Goal: Information Seeking & Learning: Find specific fact

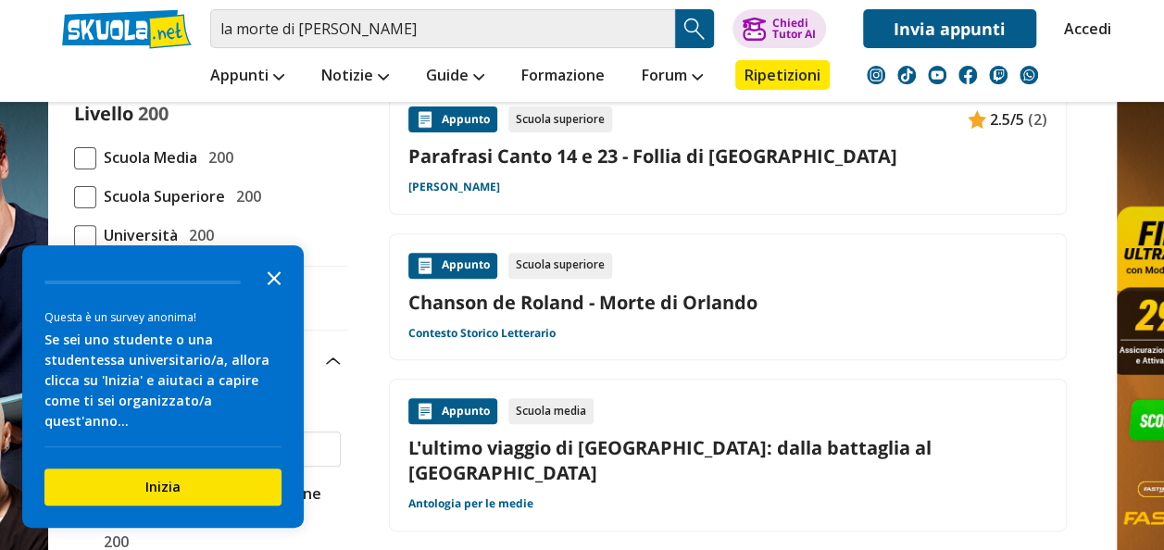
click at [271, 295] on icon "Close the survey" at bounding box center [274, 276] width 37 height 37
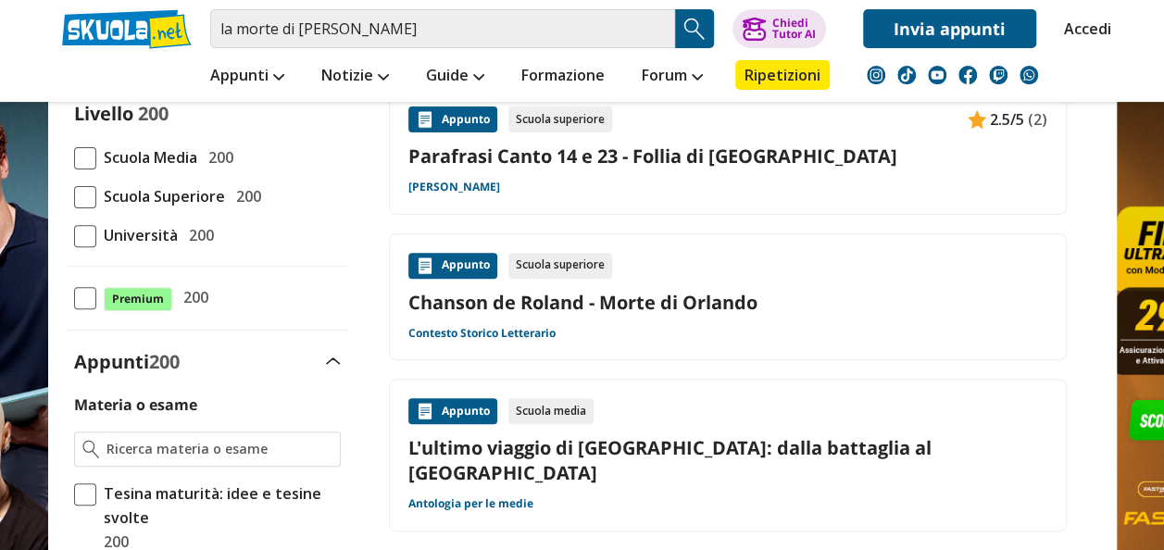
click at [79, 206] on span at bounding box center [85, 197] width 22 height 22
click at [74, 196] on input "Scuola Superiore 200" at bounding box center [74, 196] width 0 height 0
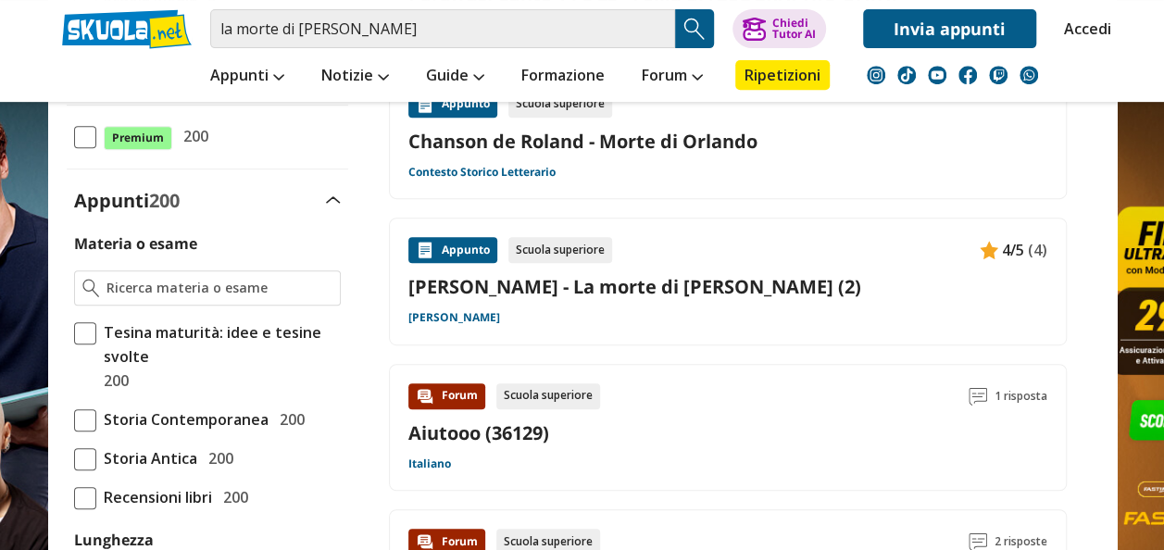
scroll to position [372, 0]
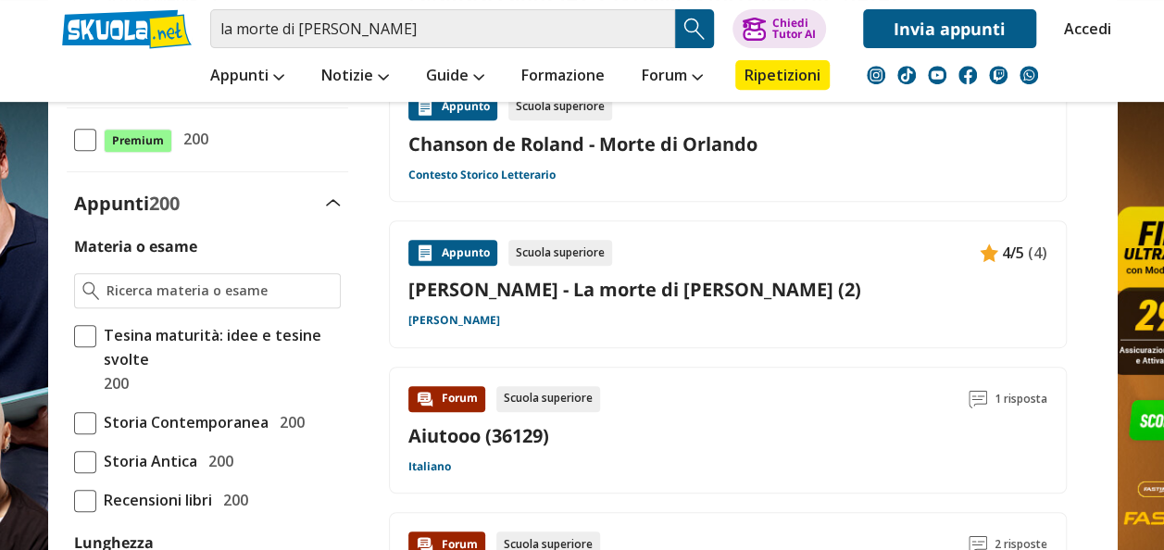
click at [634, 294] on link "[PERSON_NAME] - La morte di [PERSON_NAME] (2)" at bounding box center [727, 289] width 639 height 25
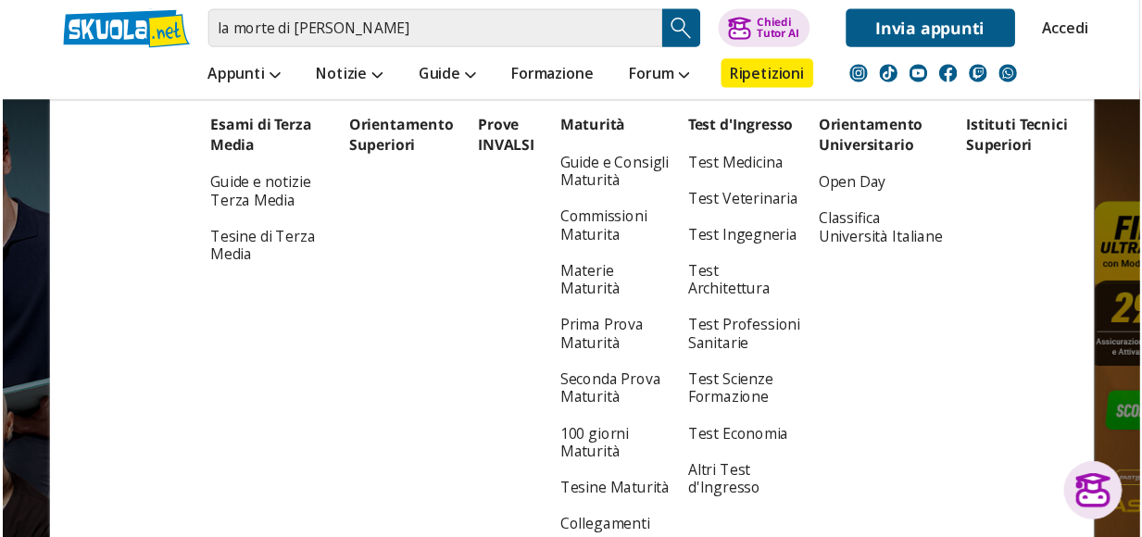
scroll to position [282, 0]
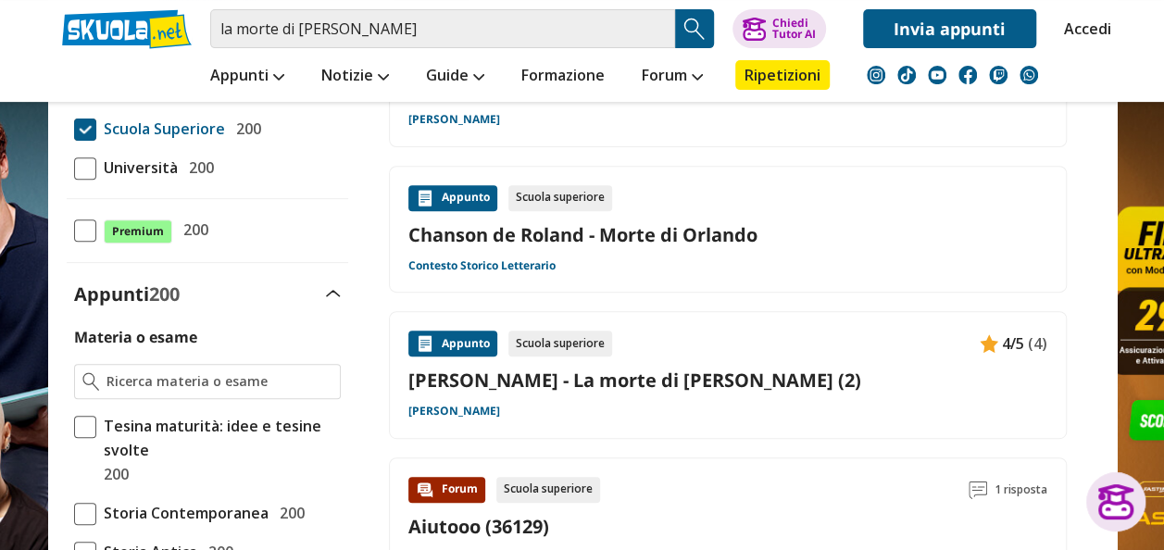
click at [560, 226] on link "Chanson de Roland - Morte di Orlando" at bounding box center [727, 234] width 639 height 25
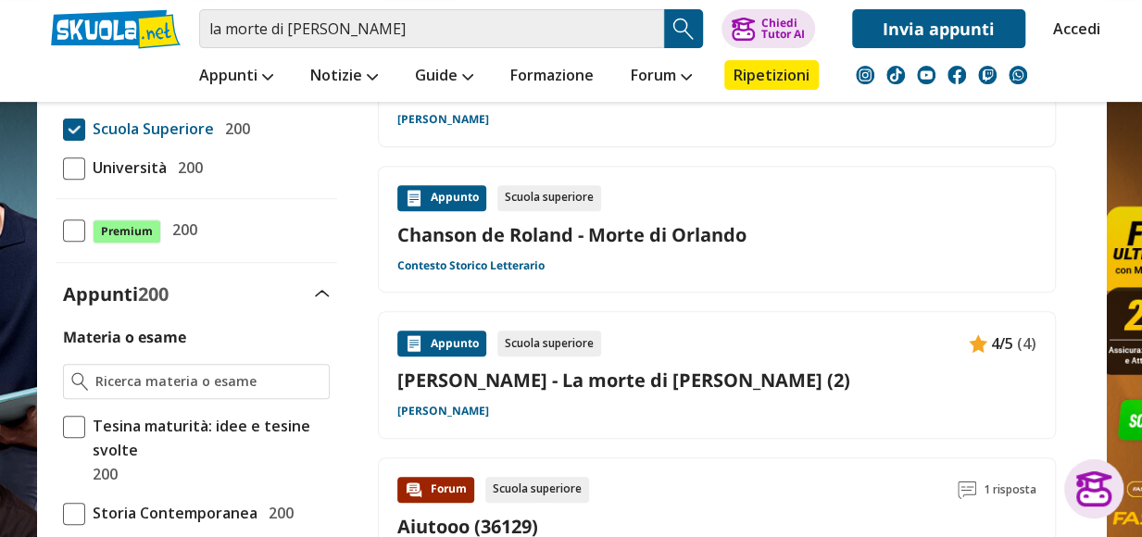
click at [607, 231] on link "Chanson de Roland - Morte di Orlando" at bounding box center [716, 234] width 639 height 25
